Goal: Task Accomplishment & Management: Use online tool/utility

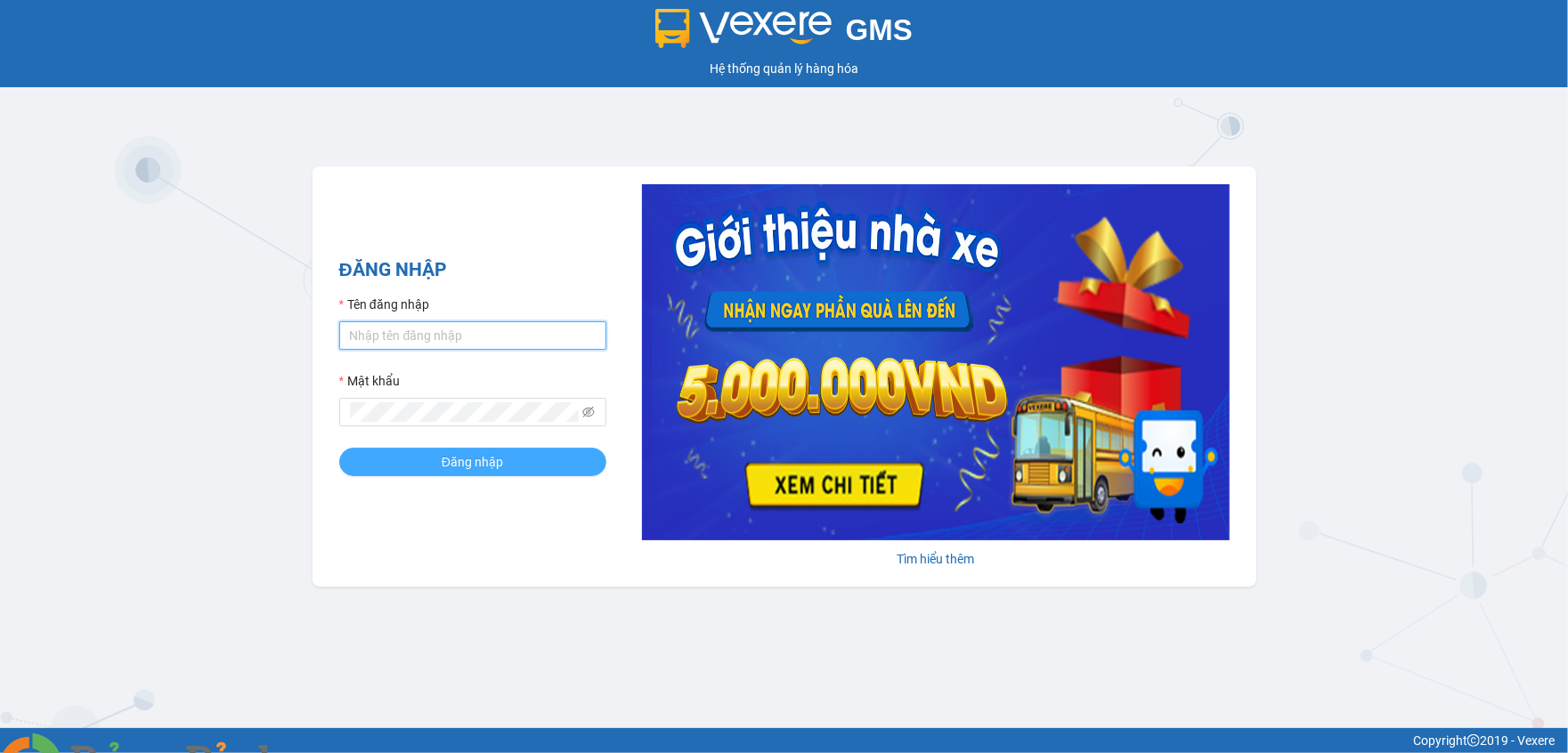
type input "phuongthao.hoanglinh"
click at [407, 468] on button "Đăng nhập" at bounding box center [472, 462] width 267 height 28
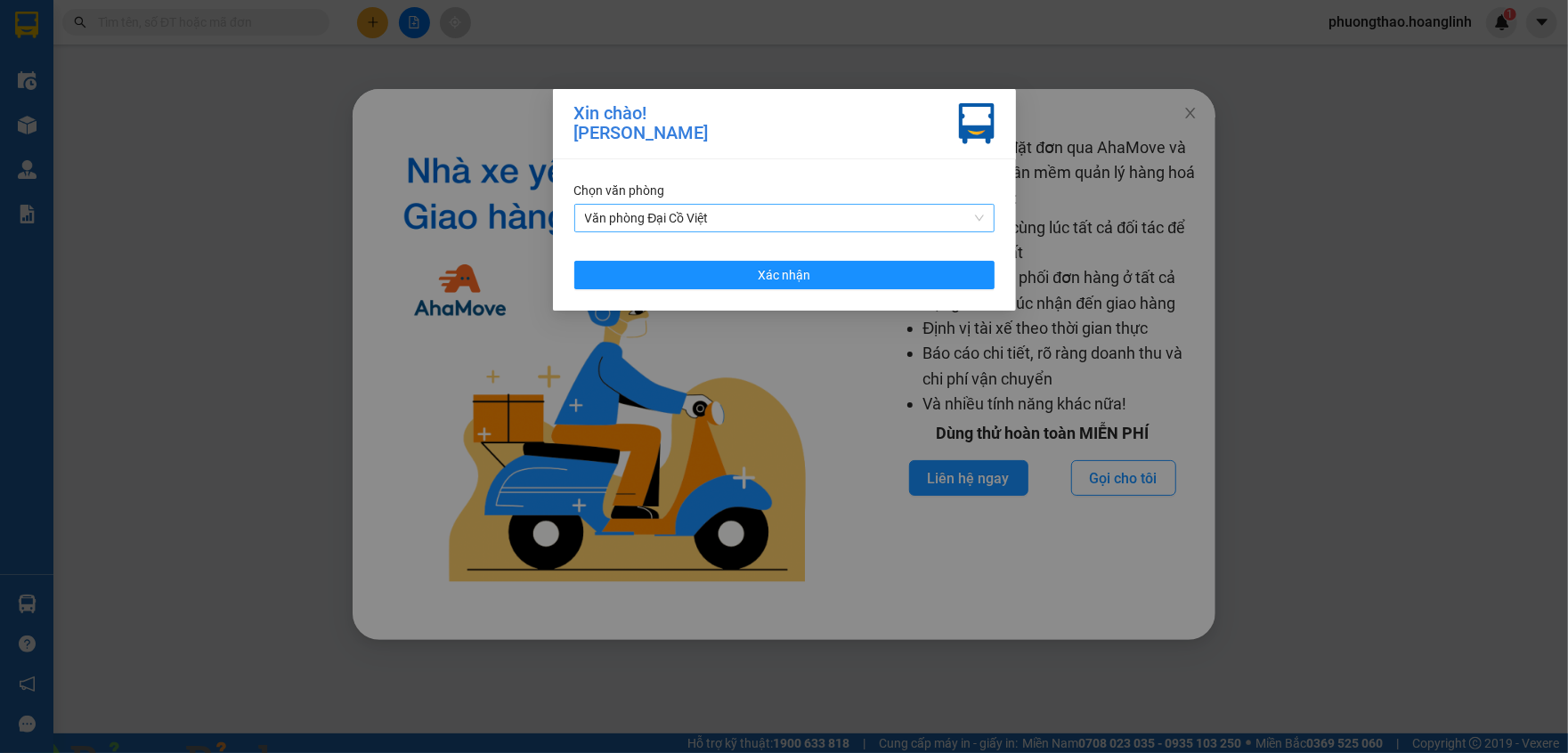
click at [751, 225] on span "Văn phòng Đại Cồ Việt" at bounding box center [784, 217] width 399 height 27
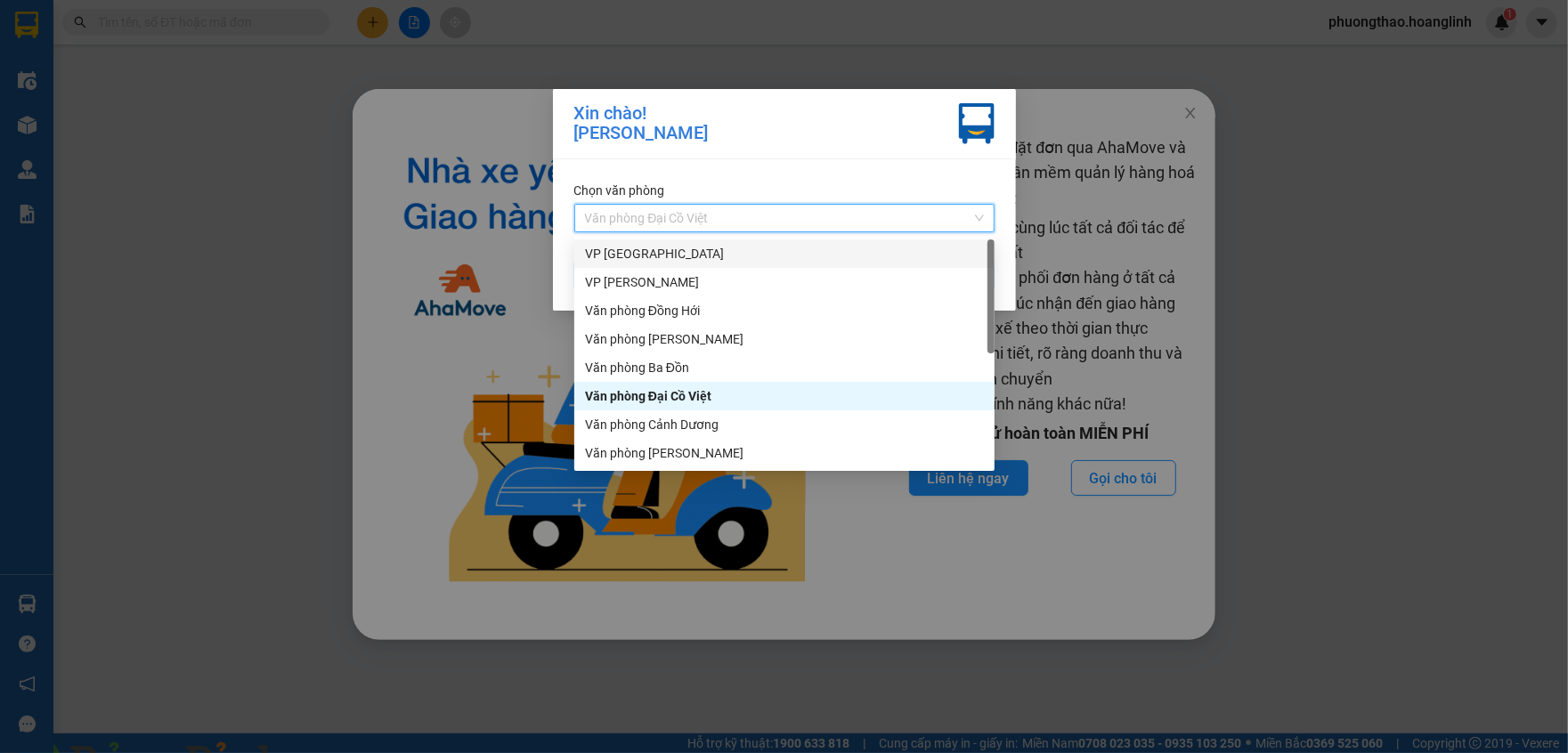
click at [691, 249] on div "VP [GEOGRAPHIC_DATA]" at bounding box center [784, 253] width 399 height 19
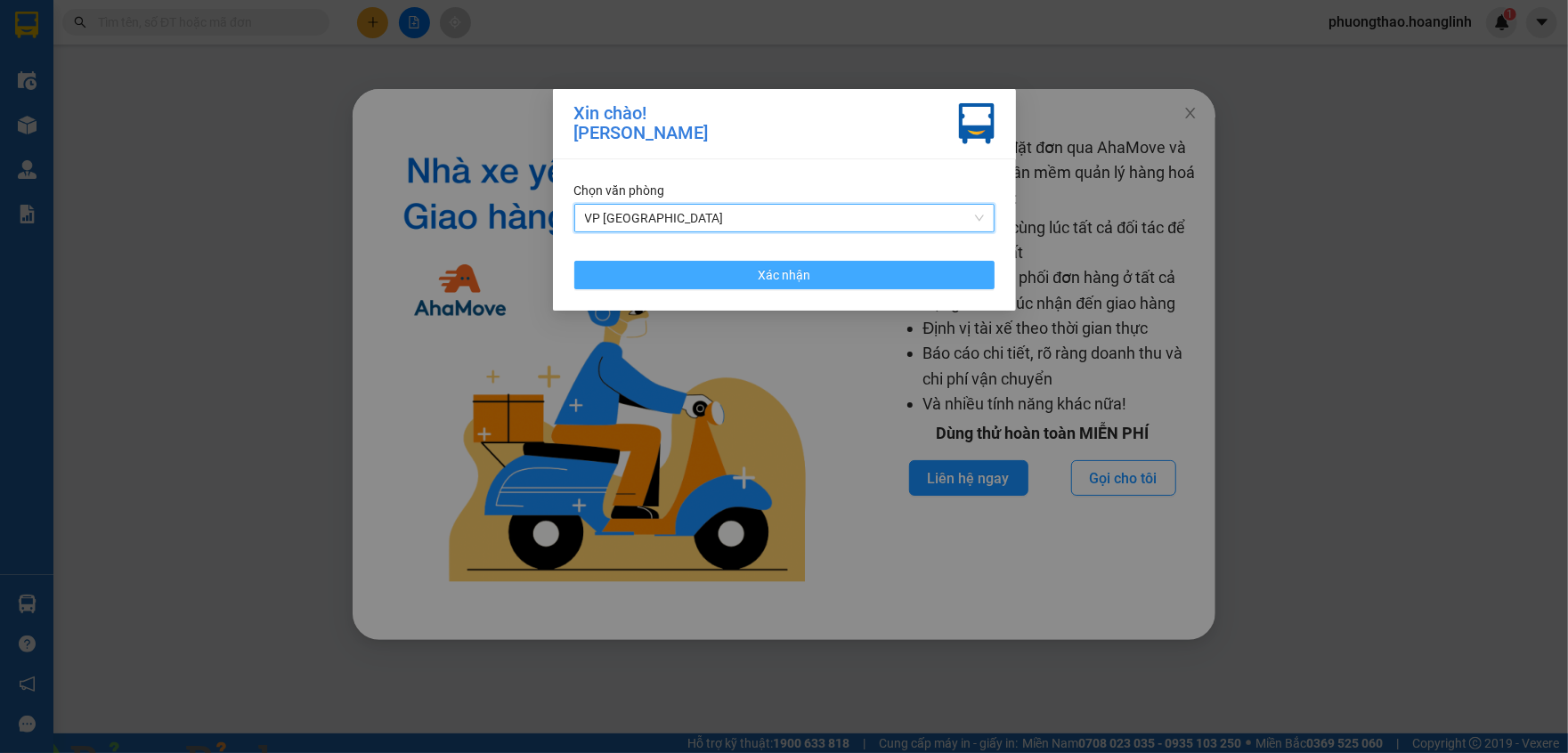
click at [681, 278] on button "Xác nhận" at bounding box center [784, 275] width 421 height 28
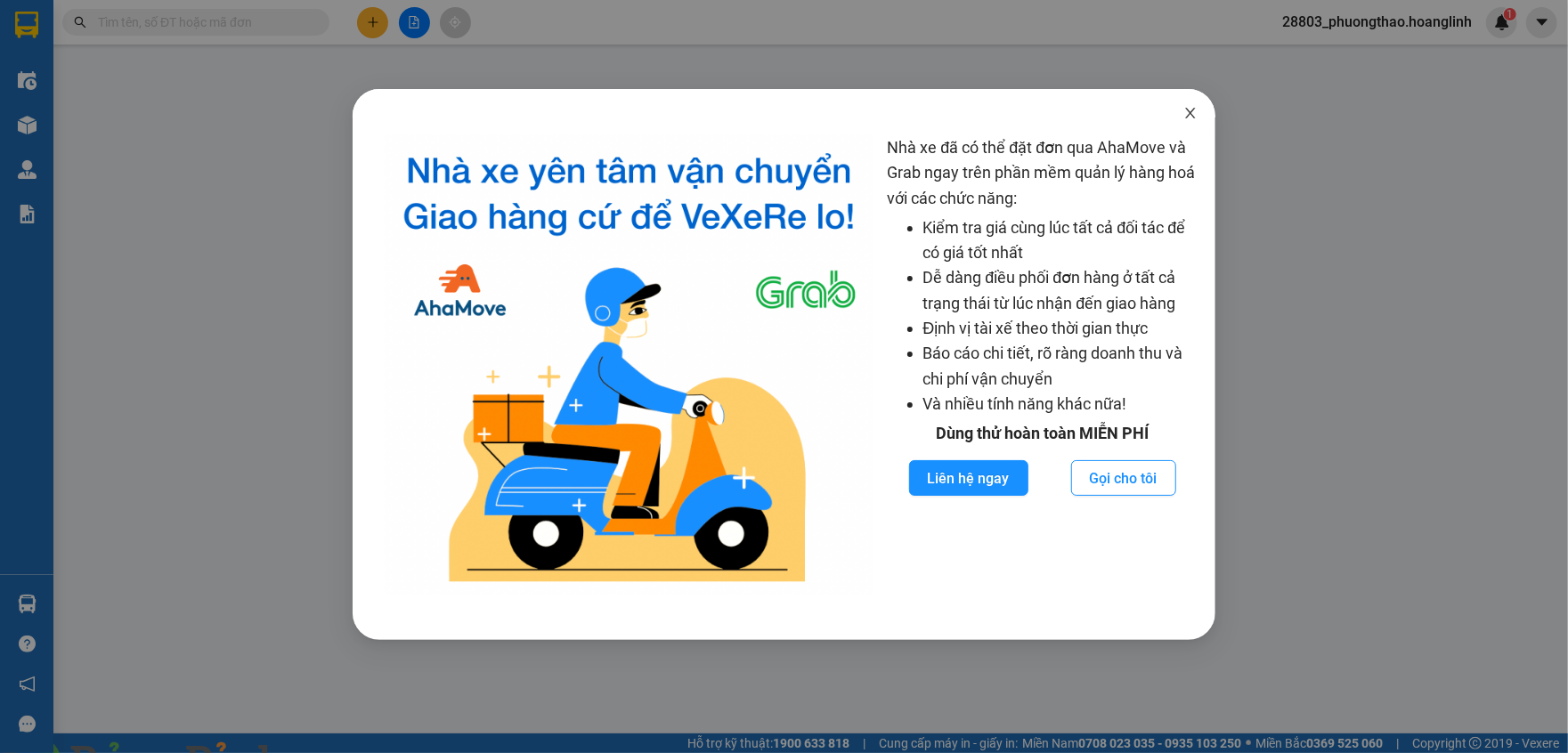
click at [1184, 119] on icon "close" at bounding box center [1190, 114] width 15 height 15
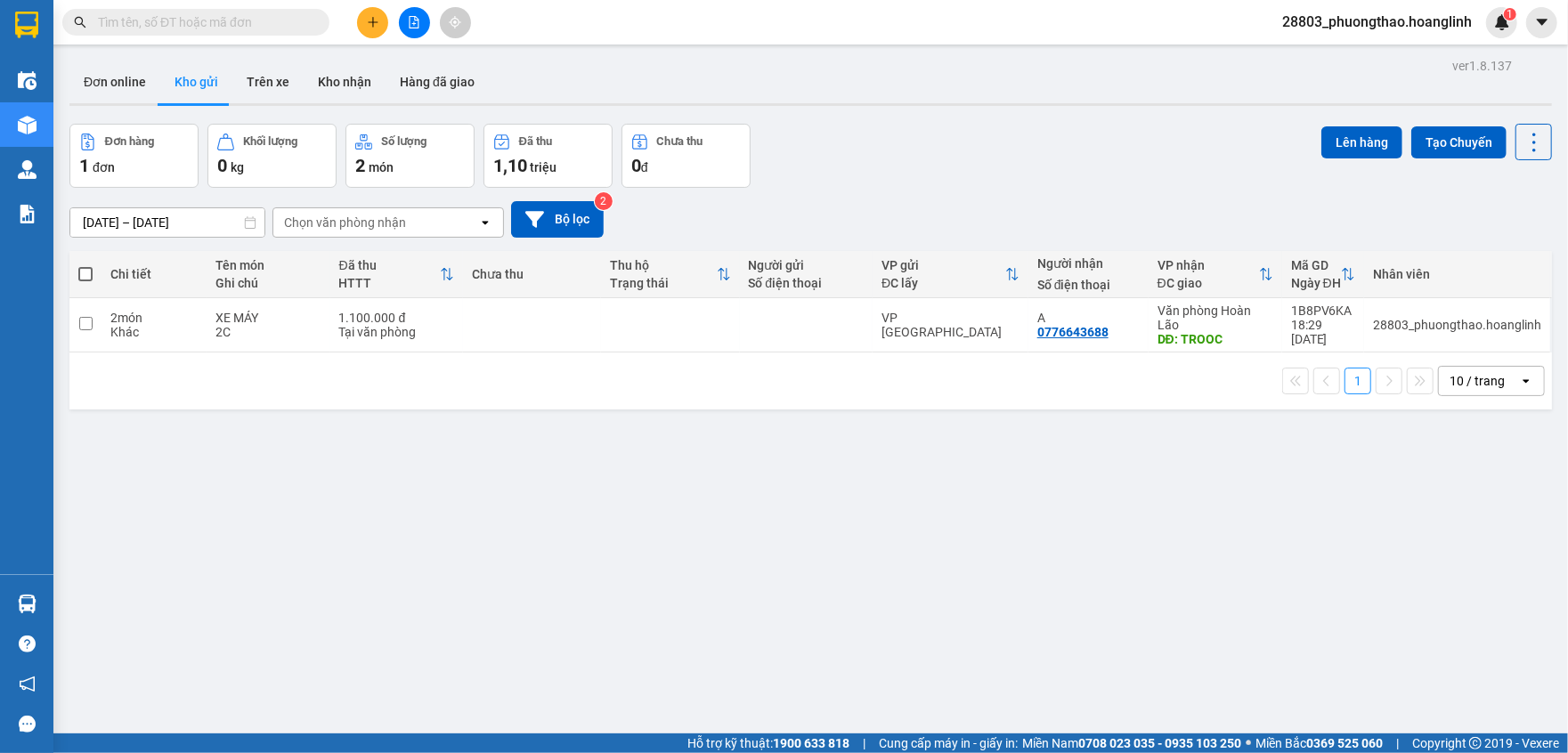
click at [238, 27] on input "text" at bounding box center [203, 22] width 210 height 19
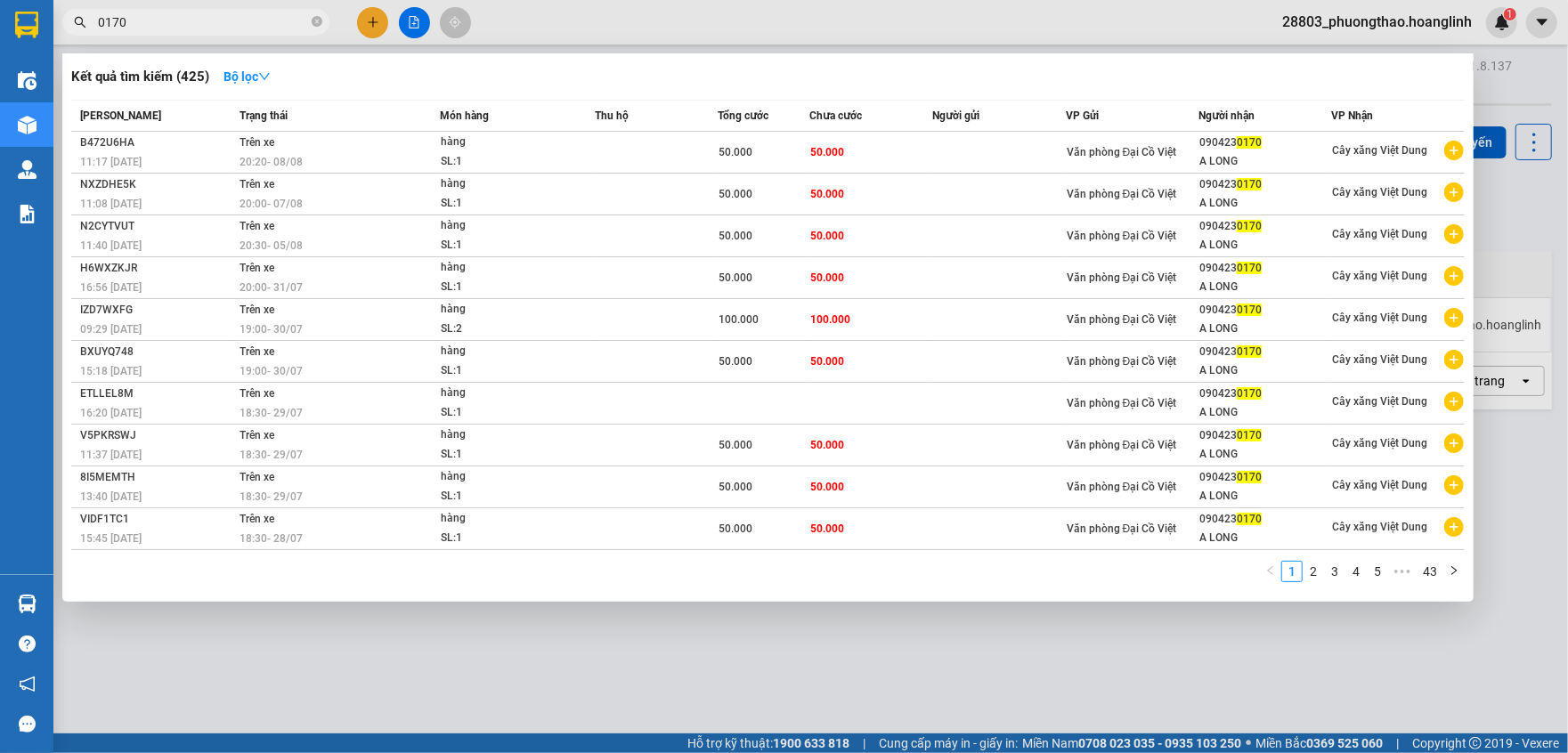
type input "0170"
